Goal: Information Seeking & Learning: Learn about a topic

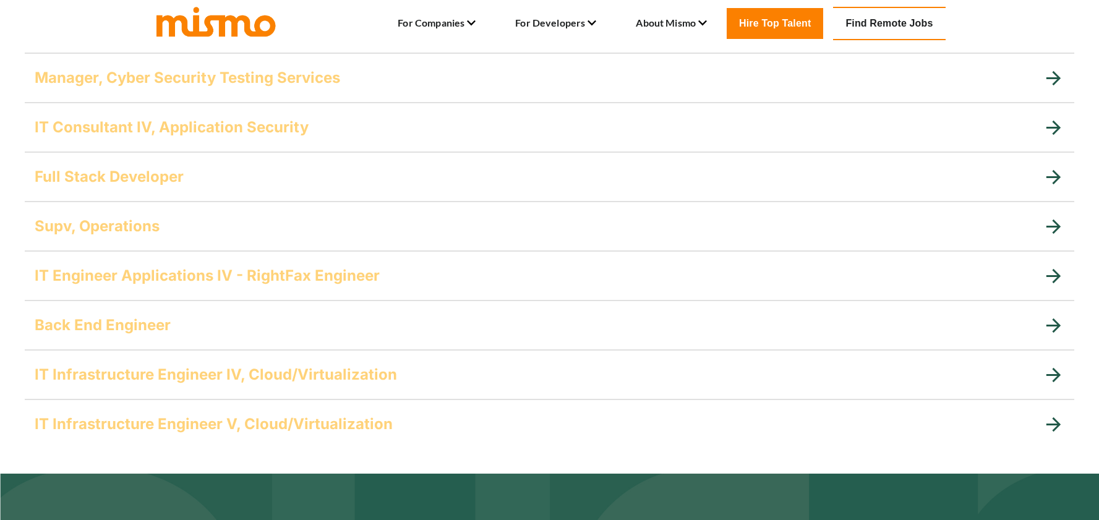
scroll to position [938, 0]
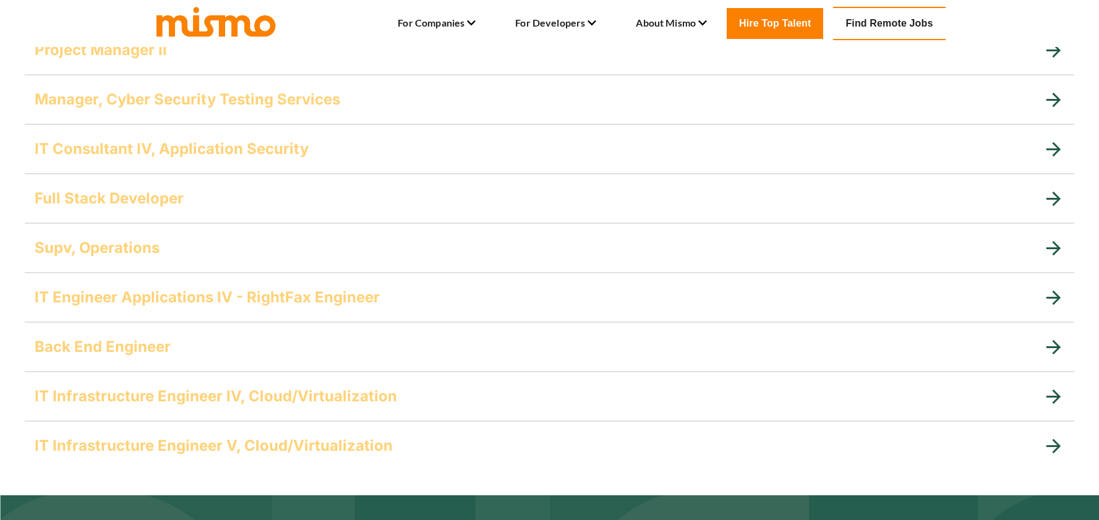
click at [136, 205] on h5 "Full Stack Developer" at bounding box center [109, 199] width 149 height 20
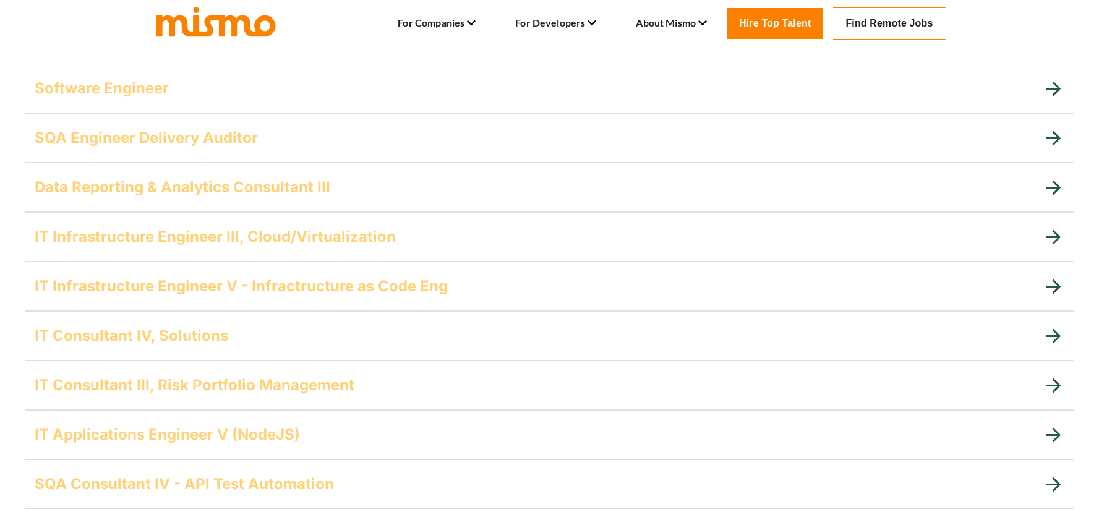
scroll to position [180, 0]
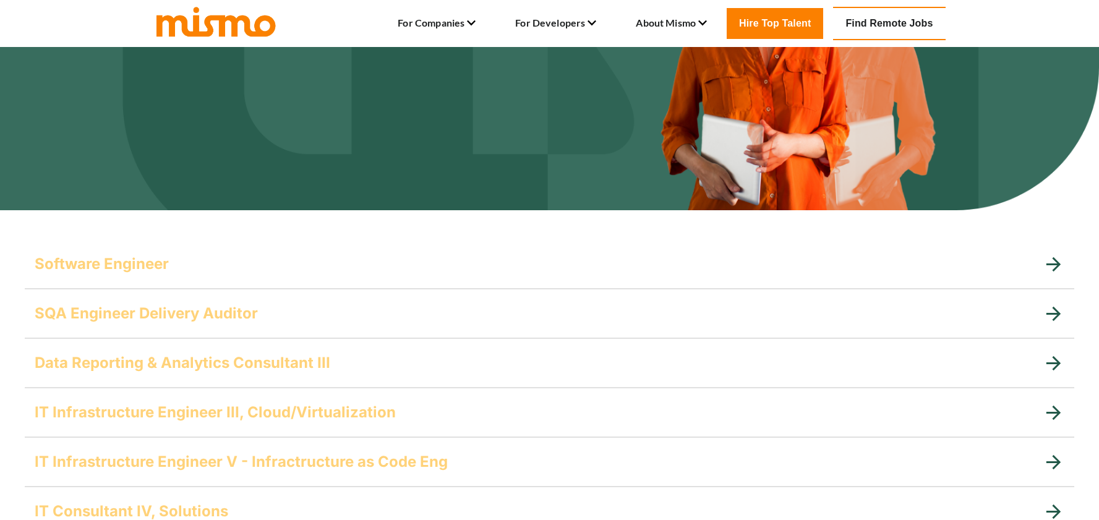
click at [148, 258] on h5 "Software Engineer" at bounding box center [102, 264] width 134 height 20
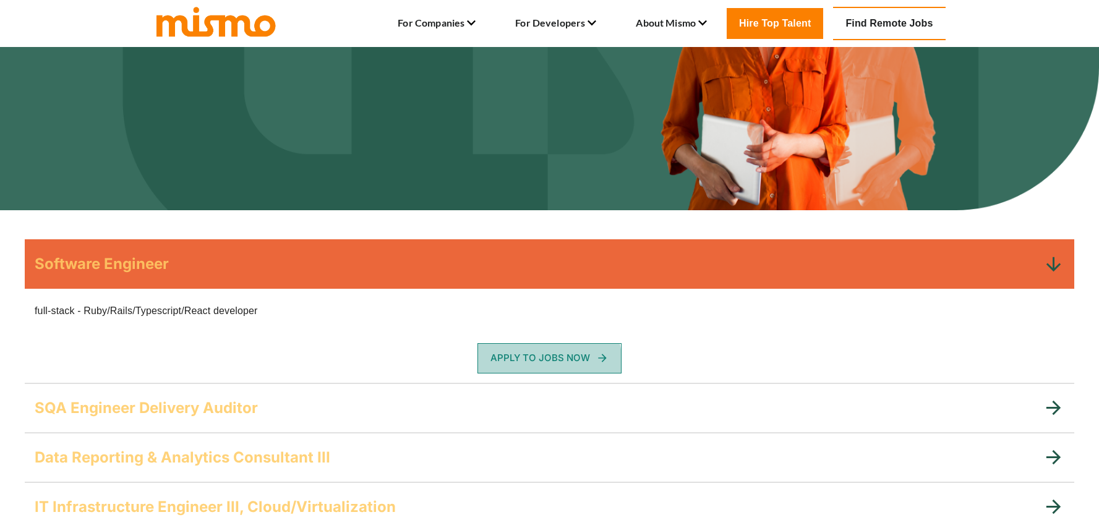
click at [526, 364] on button "Apply To Jobs Now" at bounding box center [549, 358] width 144 height 30
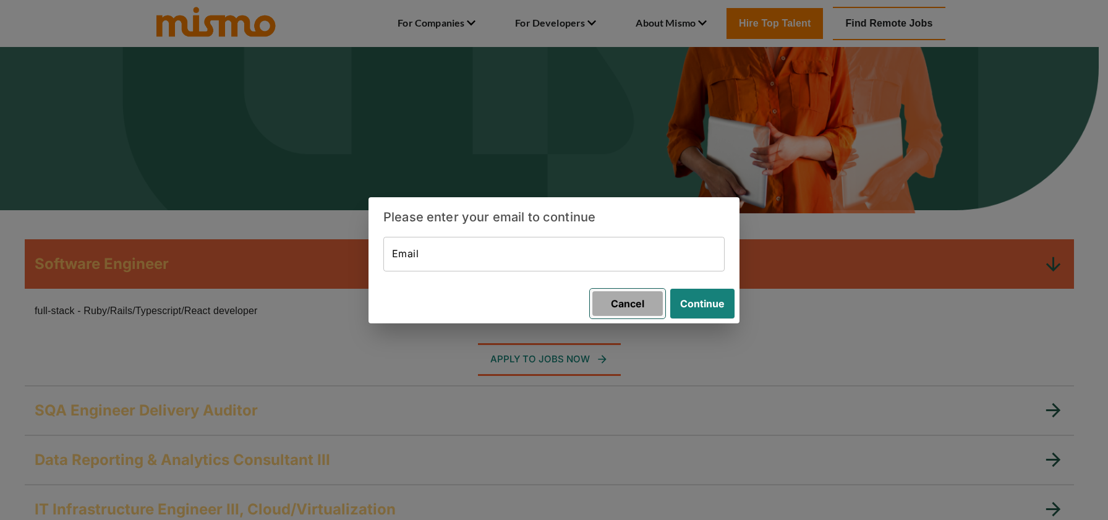
click at [628, 312] on button "Cancel" at bounding box center [627, 304] width 75 height 30
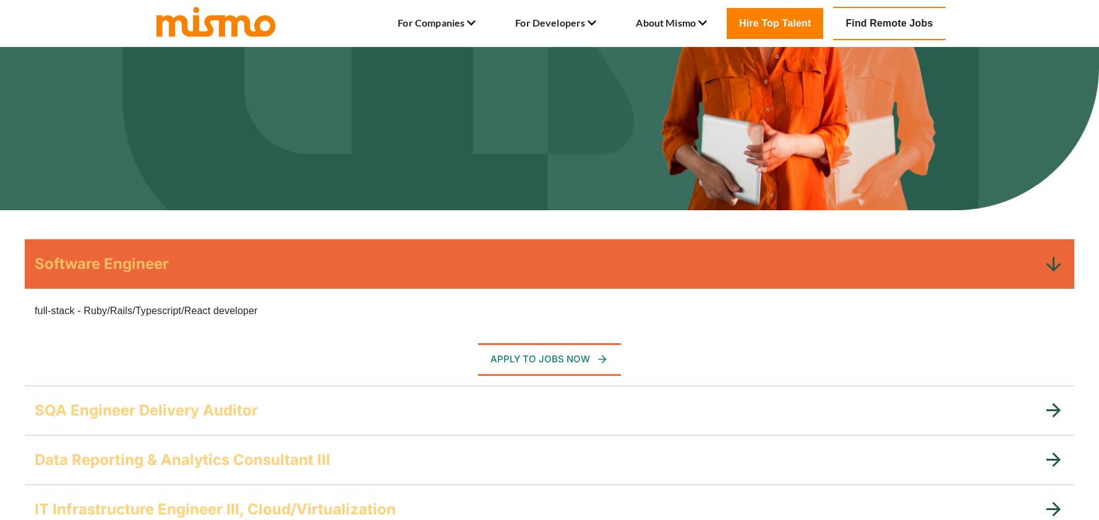
click at [175, 312] on span "full-stack - Ruby/Rails/Typescript/React developer" at bounding box center [146, 310] width 223 height 11
click at [88, 262] on h5 "Software Engineer" at bounding box center [102, 264] width 134 height 20
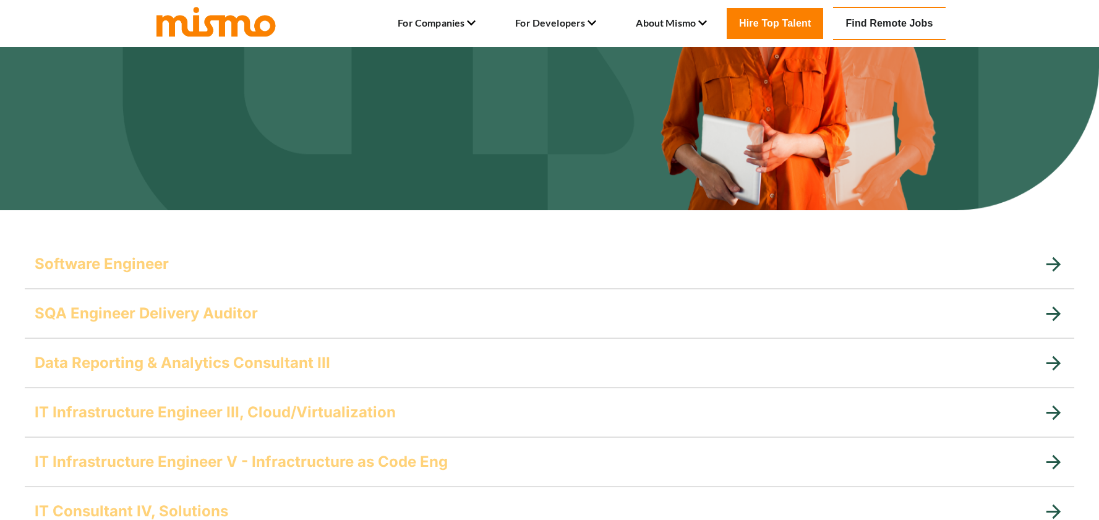
click at [144, 267] on h5 "Software Engineer" at bounding box center [102, 264] width 134 height 20
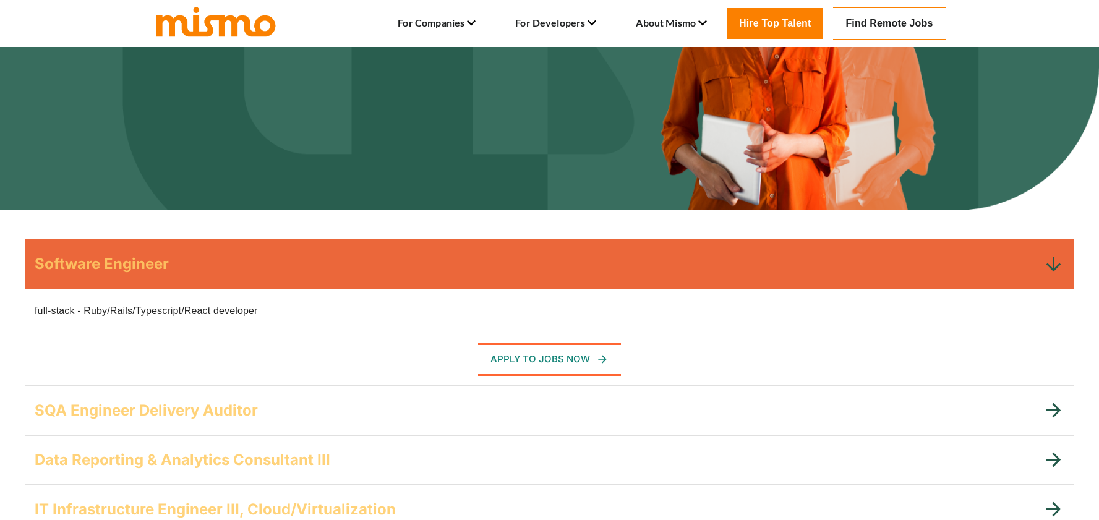
drag, startPoint x: 273, startPoint y: 313, endPoint x: 49, endPoint y: 296, distance: 223.9
click at [49, 296] on div "full-stack - Ruby/Rails/Typescript/React developer" at bounding box center [542, 303] width 1044 height 49
copy span "full-stack - Ruby/Rails/Typescript/React developer"
